Goal: Browse casually: Explore the website without a specific task or goal

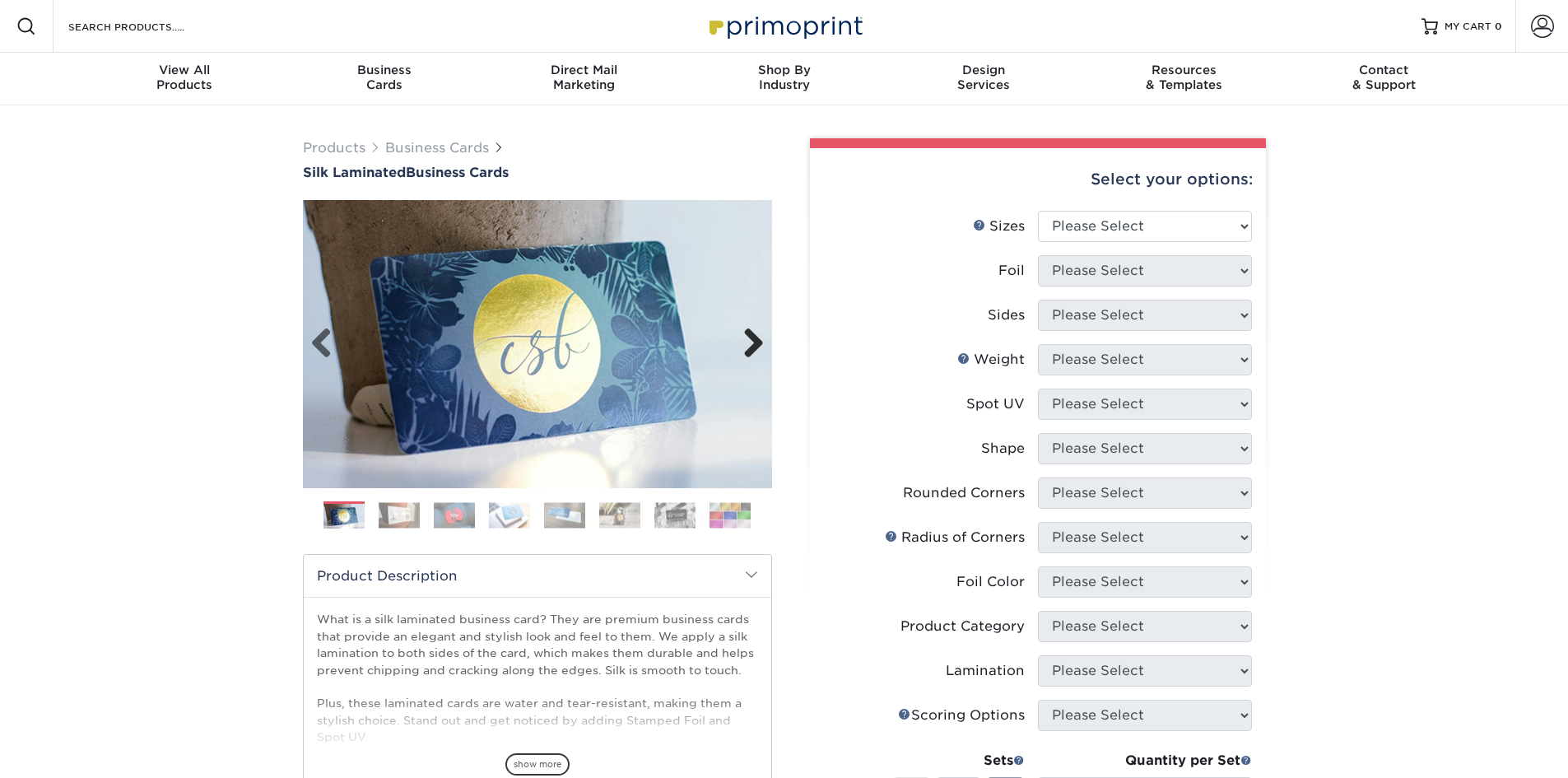
click at [756, 345] on link "Next" at bounding box center [748, 345] width 33 height 33
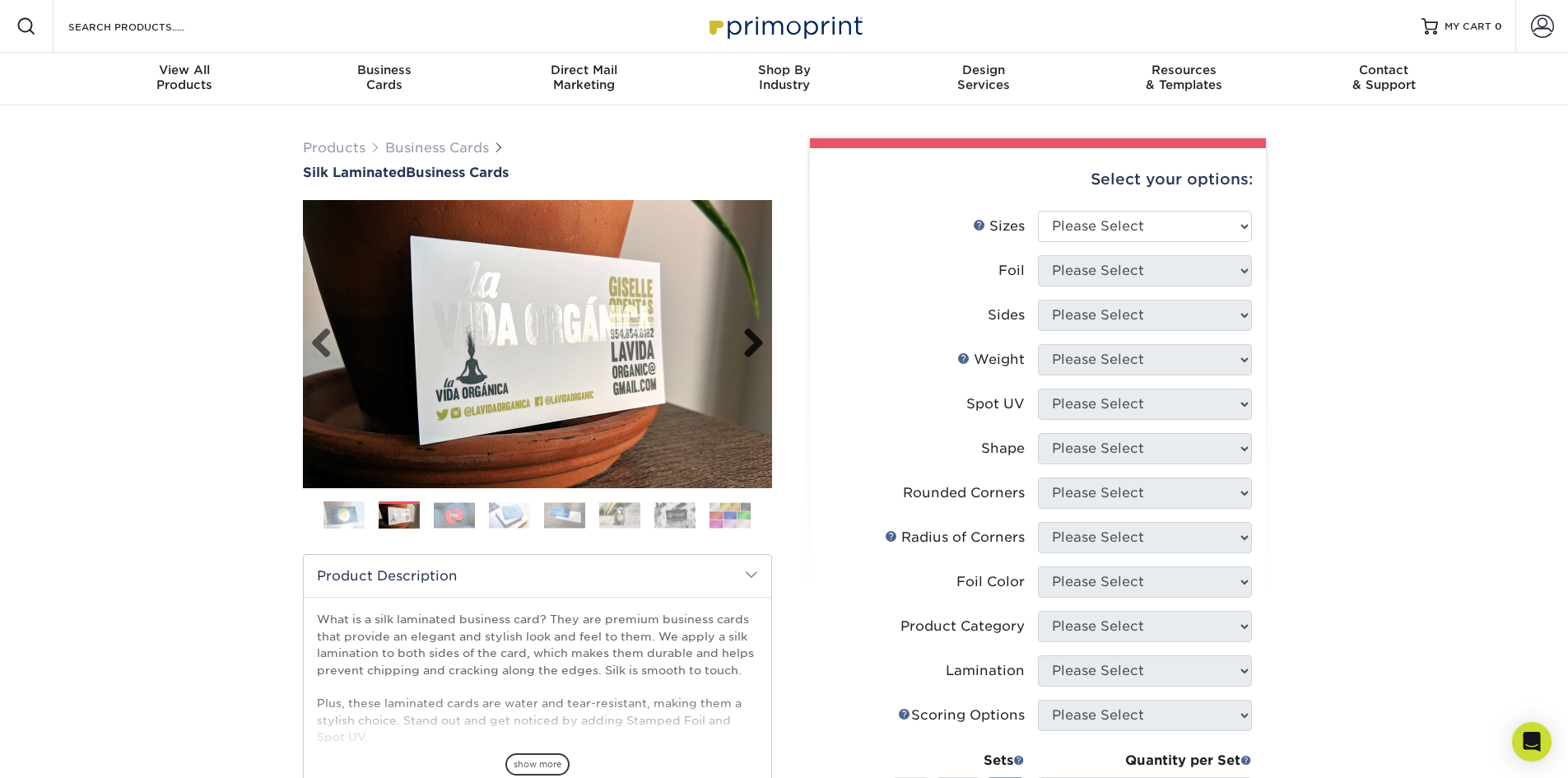
click at [756, 345] on link "Next" at bounding box center [748, 345] width 33 height 33
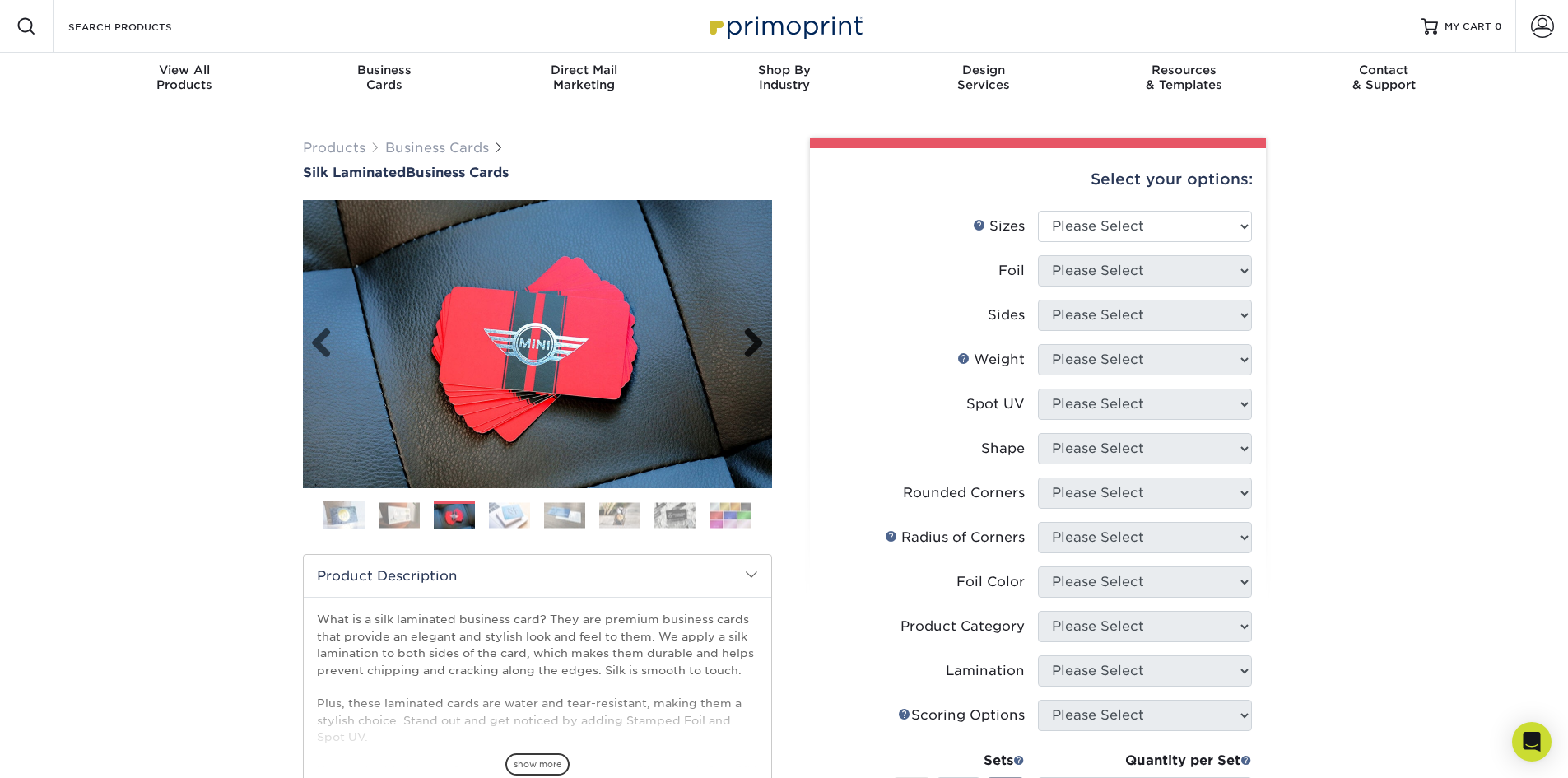
click at [749, 347] on link "Next" at bounding box center [748, 345] width 33 height 33
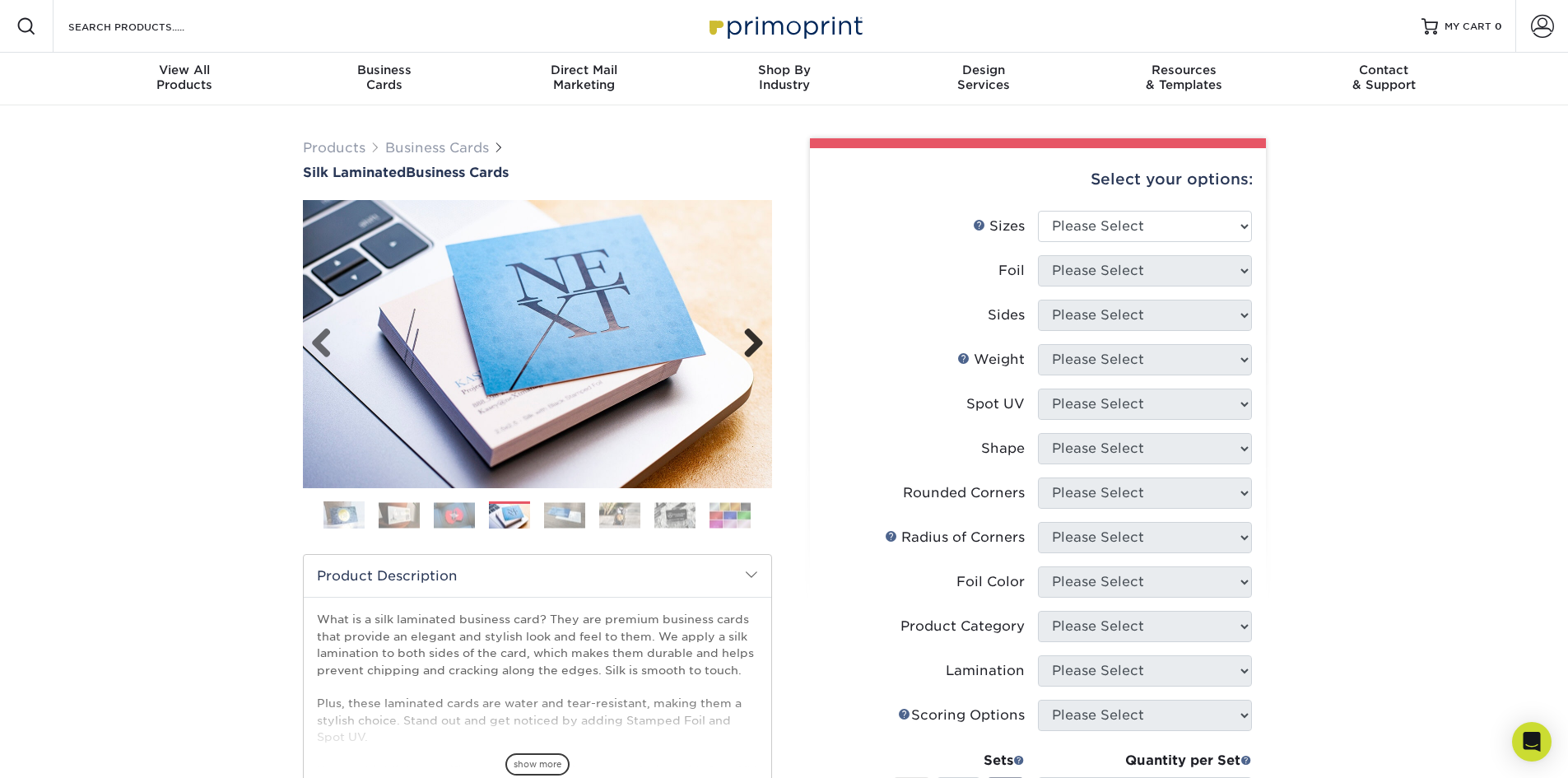
click at [749, 347] on link "Next" at bounding box center [748, 345] width 33 height 33
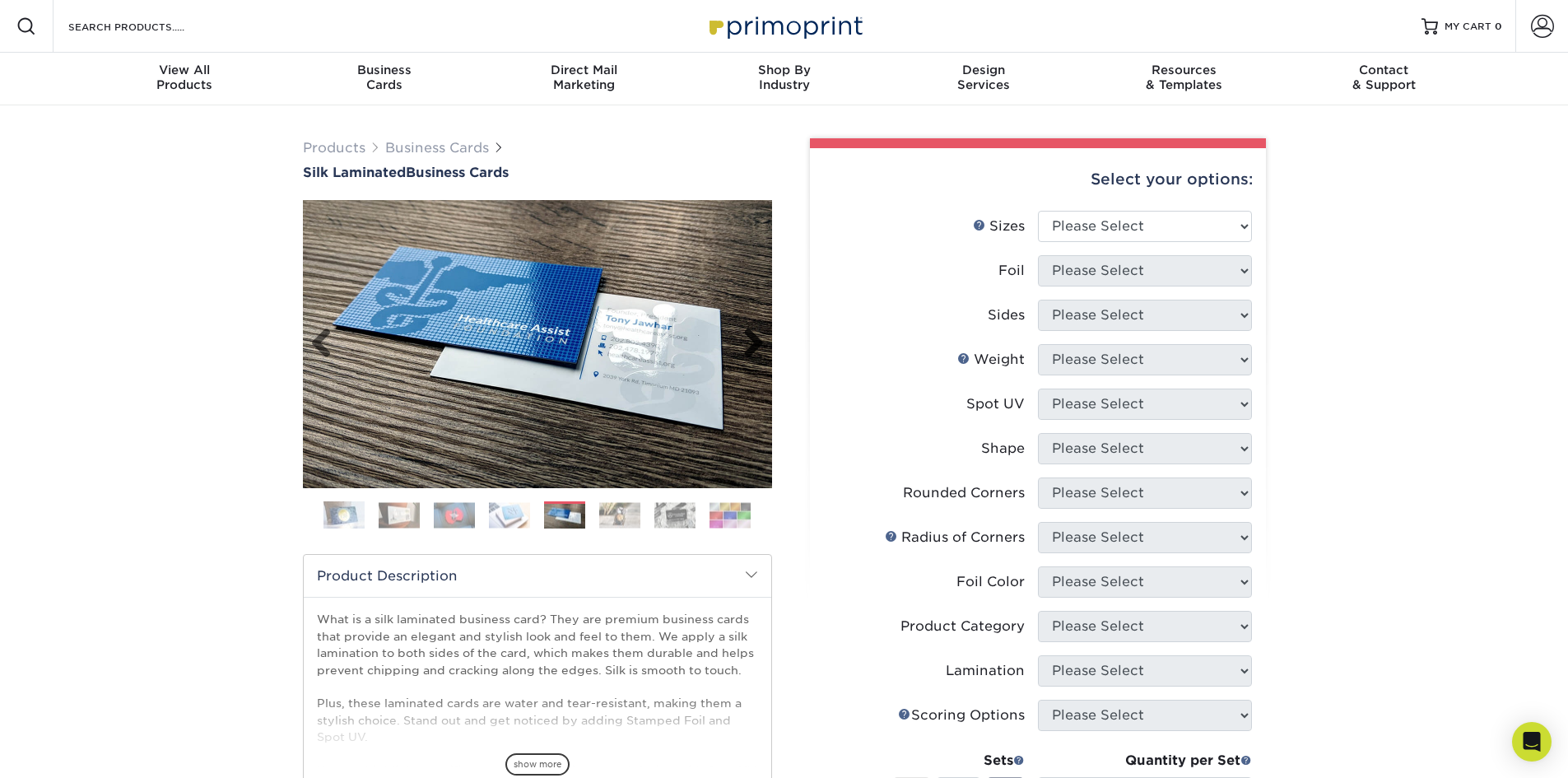
click at [749, 347] on link "Next" at bounding box center [748, 345] width 33 height 33
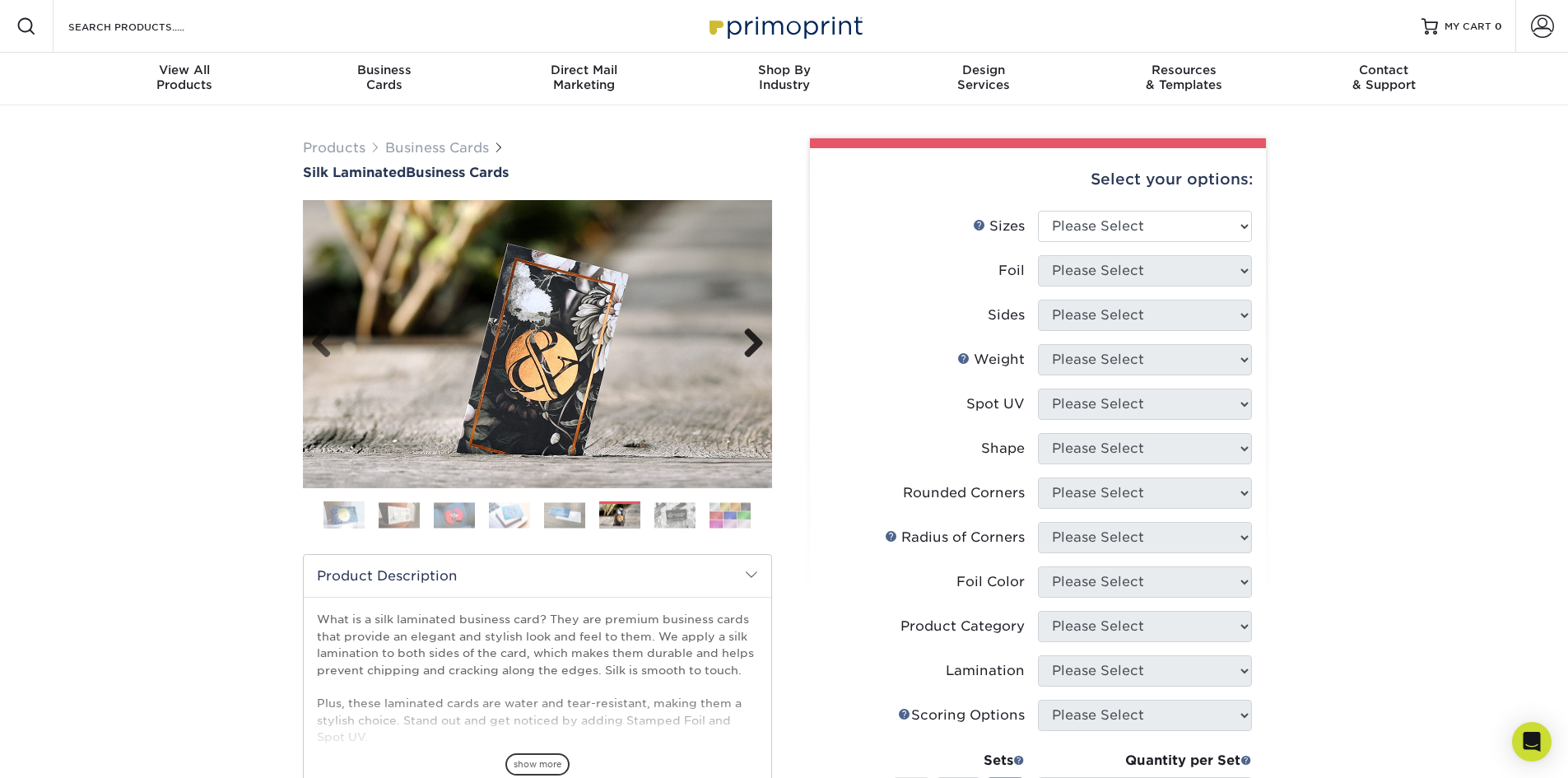
click at [749, 347] on link "Next" at bounding box center [748, 345] width 33 height 33
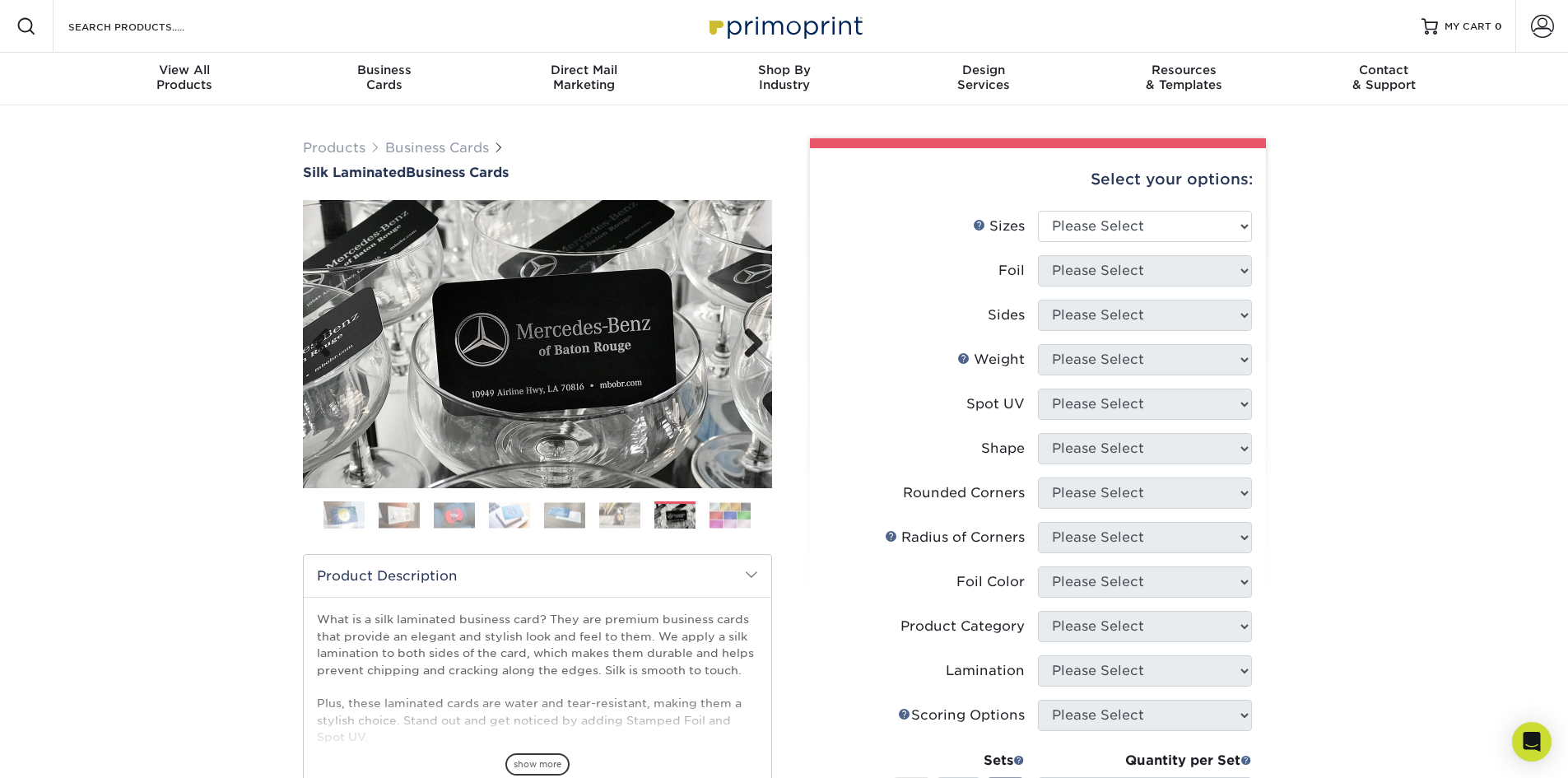
click at [749, 347] on link "Next" at bounding box center [748, 345] width 33 height 33
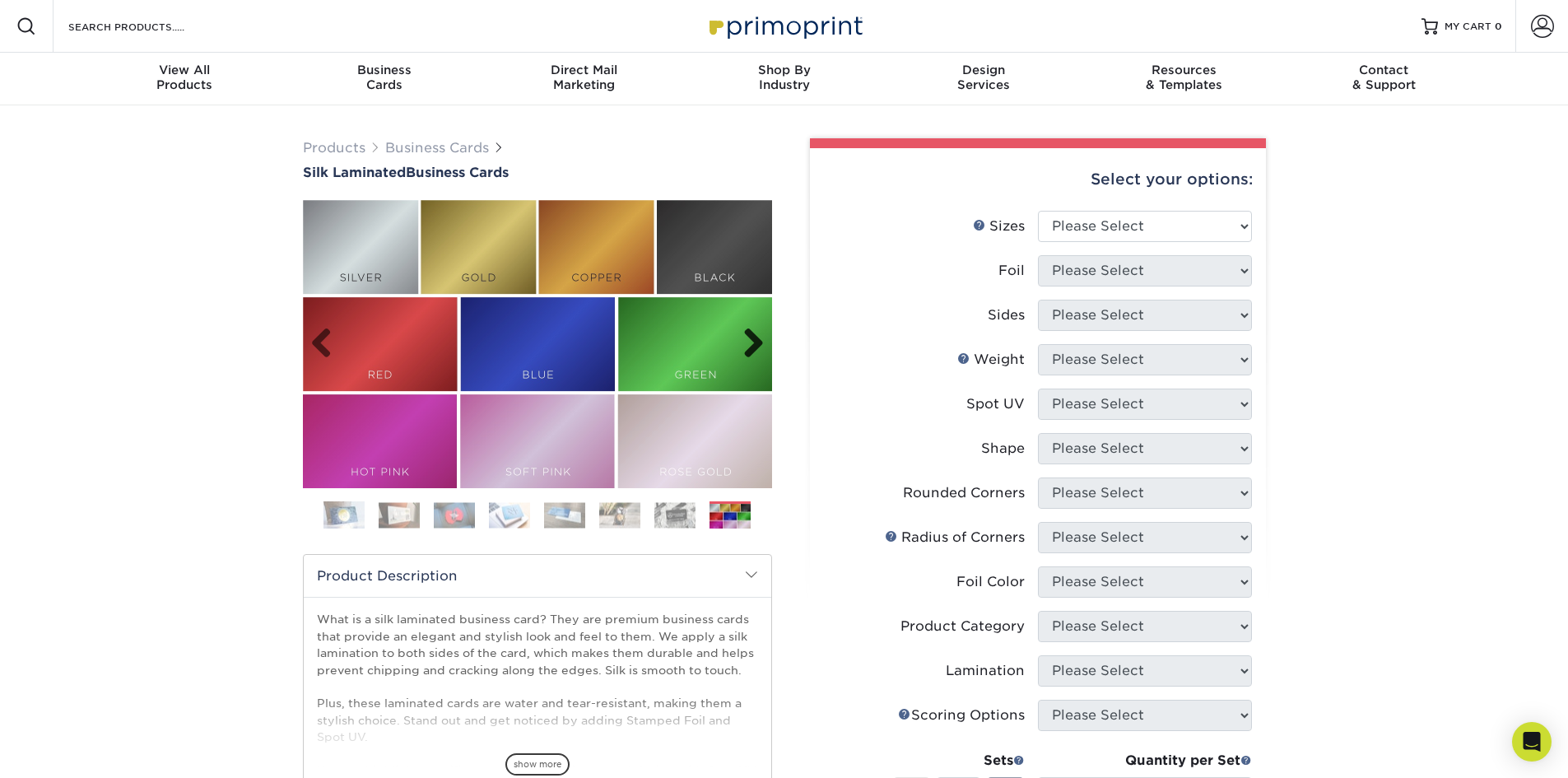
click at [749, 347] on link "Next" at bounding box center [748, 345] width 33 height 33
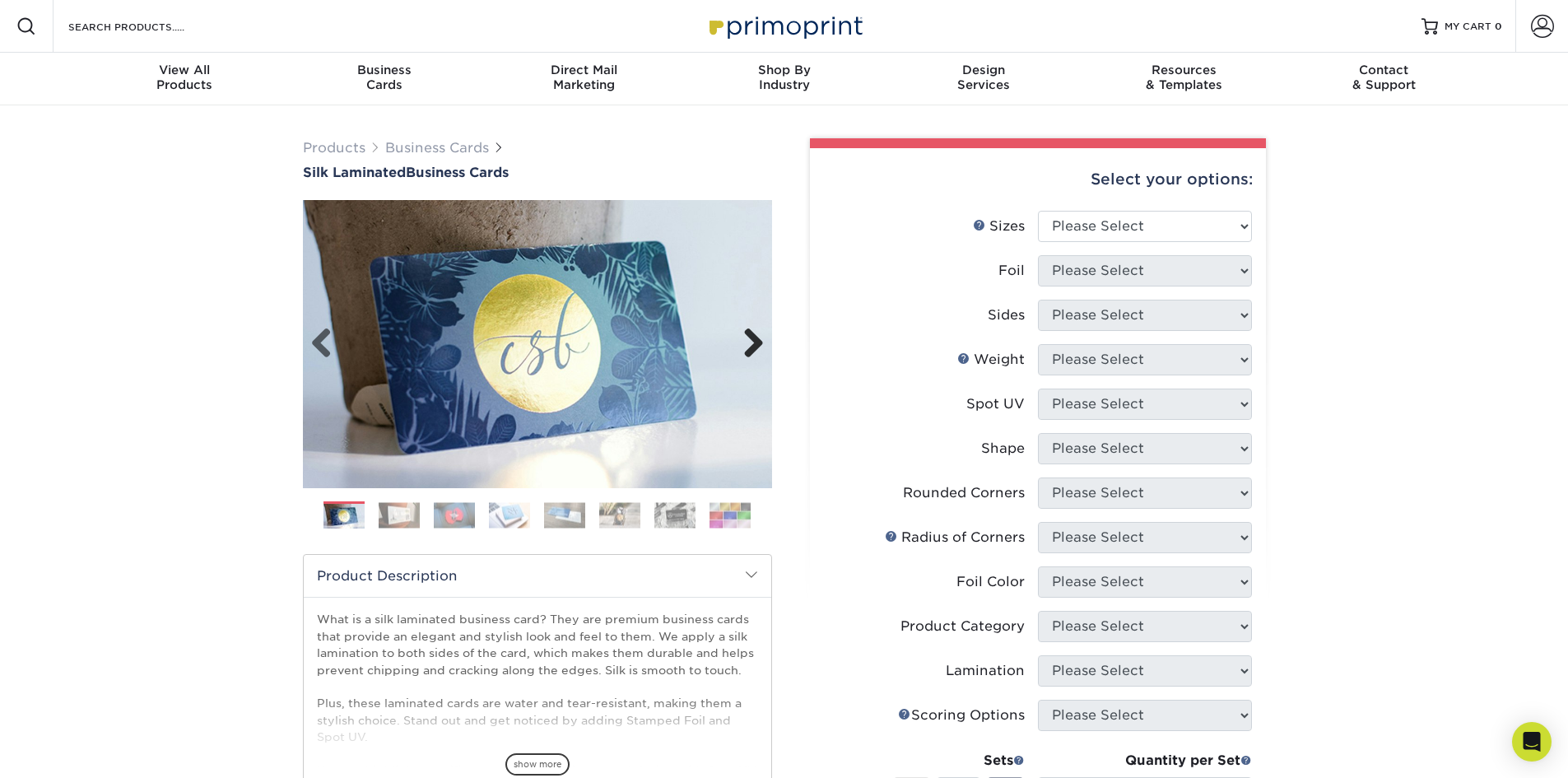
click at [749, 347] on link "Next" at bounding box center [748, 345] width 33 height 33
